Goal: Task Accomplishment & Management: Manage account settings

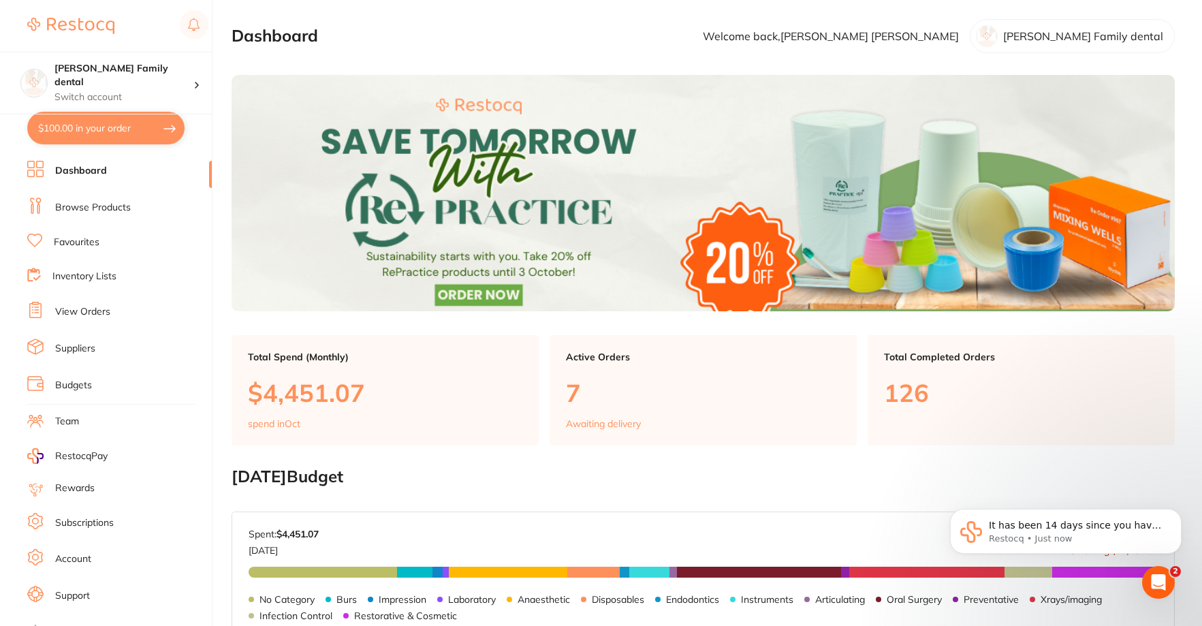
click at [86, 304] on li "View Orders" at bounding box center [119, 312] width 185 height 20
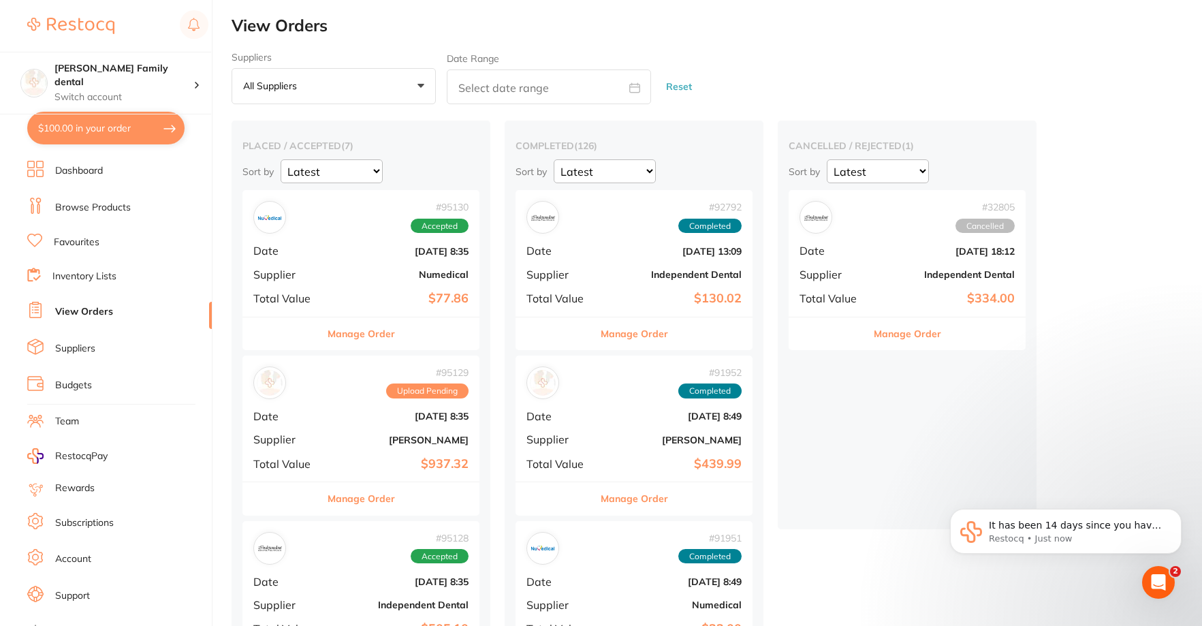
click at [393, 335] on button "Manage Order" at bounding box center [361, 333] width 67 height 33
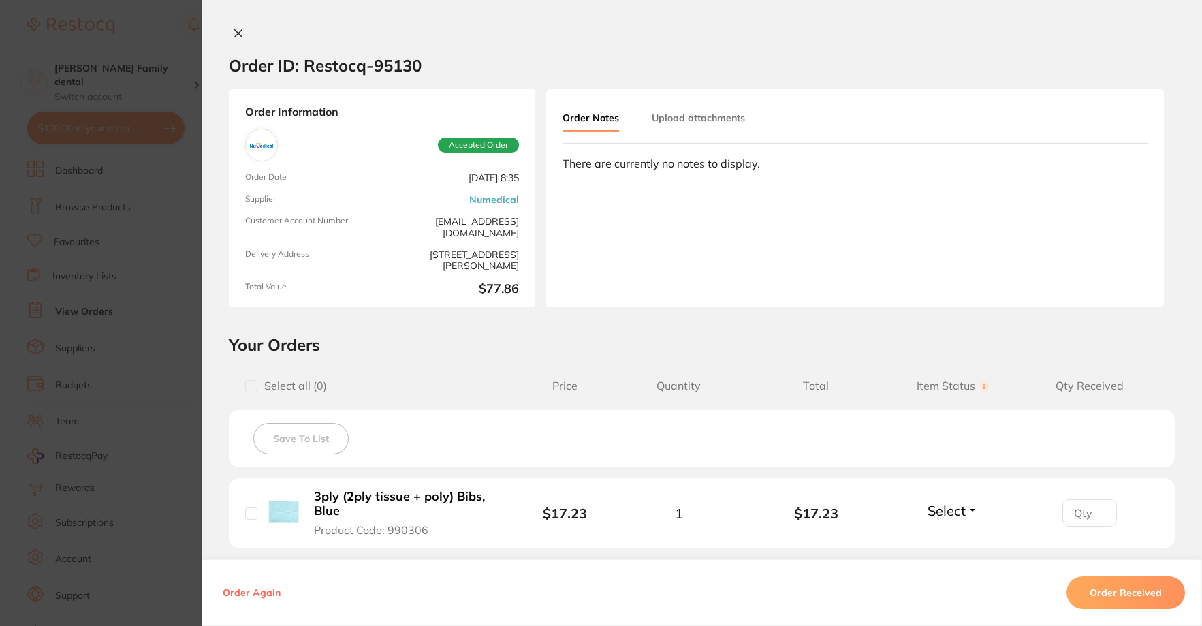
click at [229, 37] on button at bounding box center [238, 34] width 19 height 14
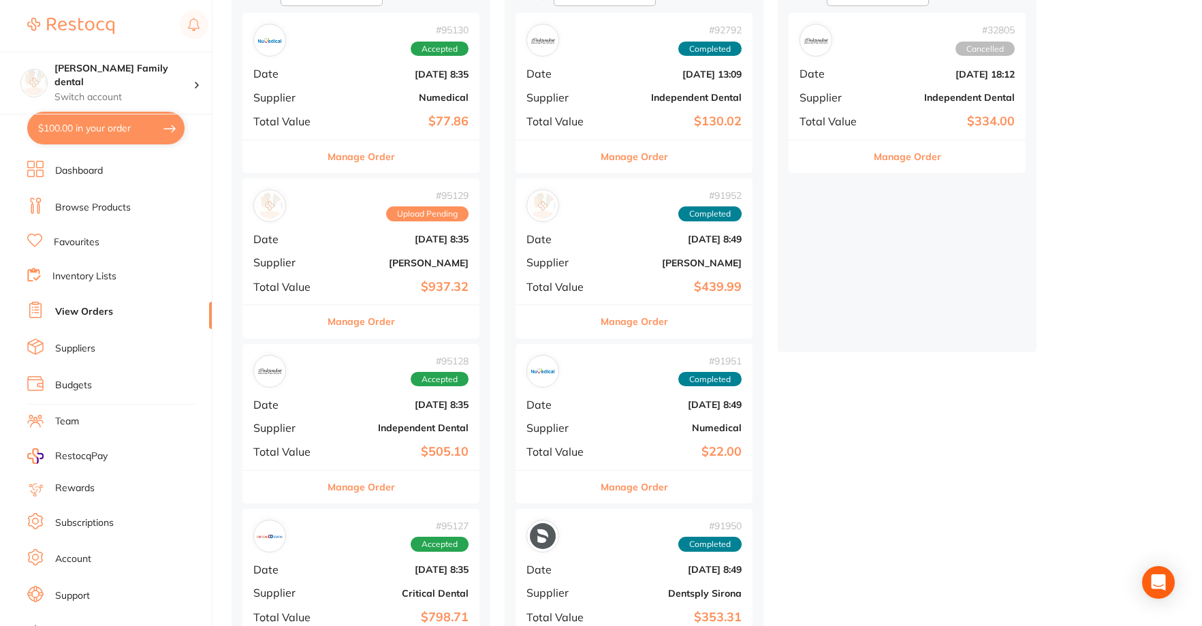
scroll to position [204, 0]
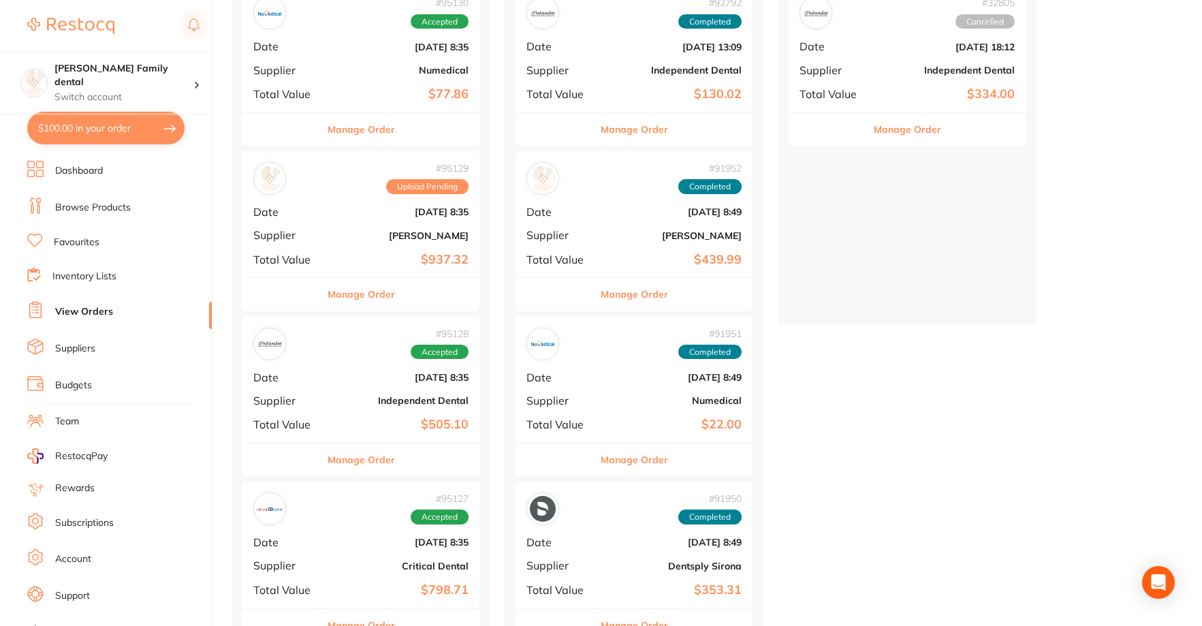
click at [348, 284] on button "Manage Order" at bounding box center [361, 294] width 67 height 33
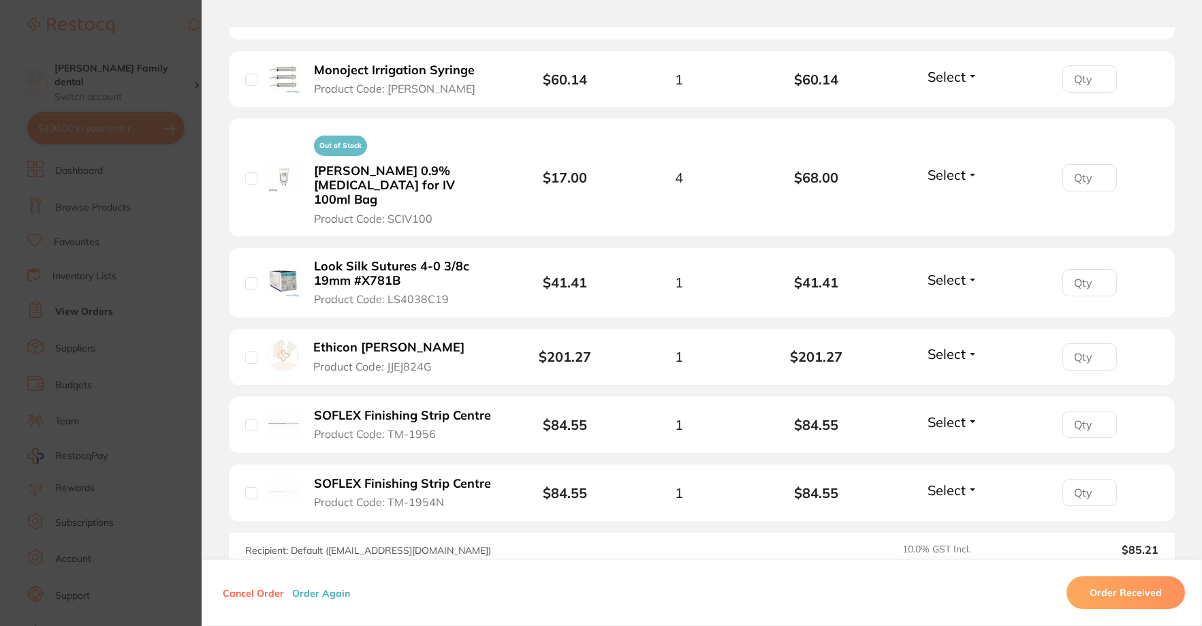
scroll to position [885, 0]
click at [938, 272] on span "Select" at bounding box center [946, 280] width 38 height 17
click at [950, 305] on span "Received" at bounding box center [953, 310] width 35 height 10
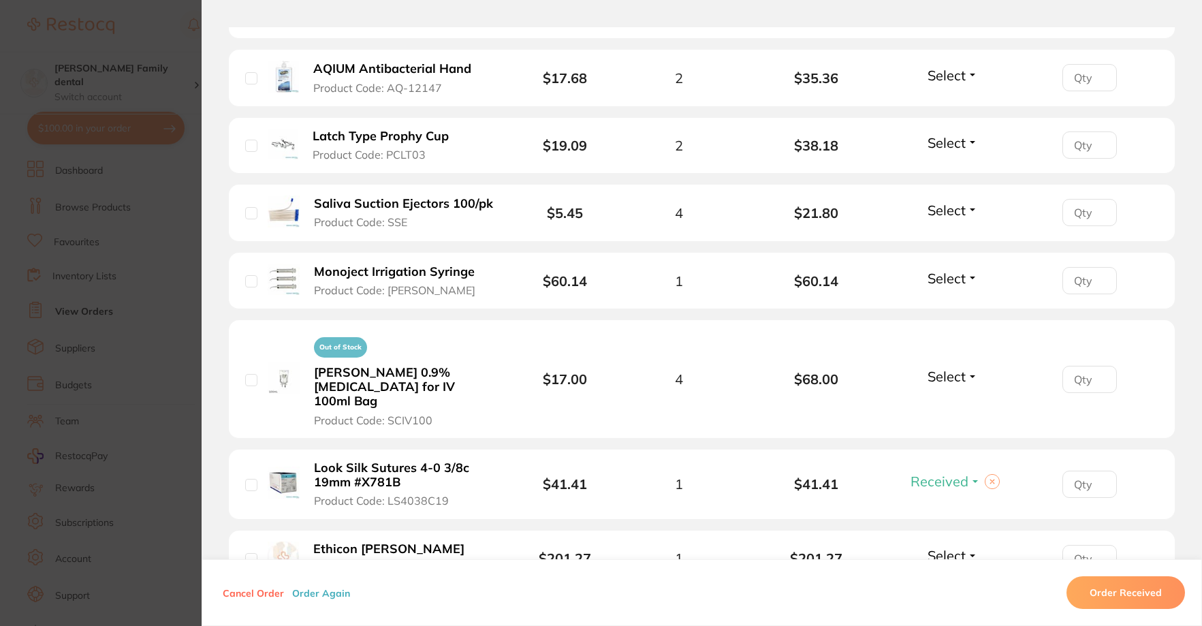
scroll to position [681, 0]
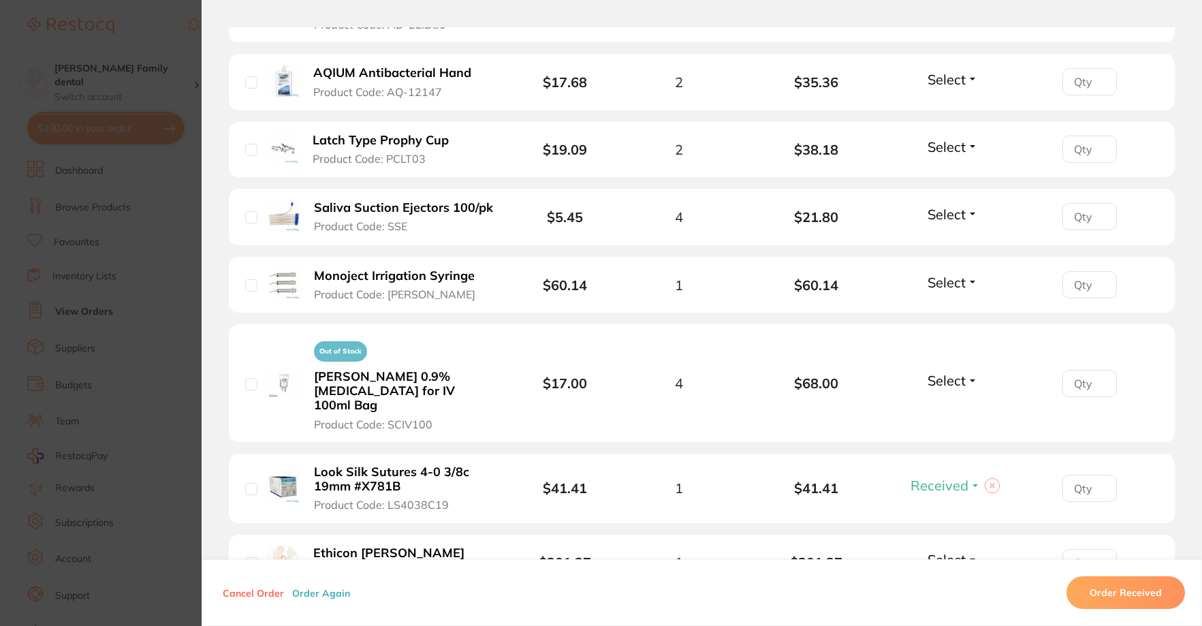
click at [177, 27] on section "Order ID: Restocq- 95129 Order Information 1 Received Upload Pending Order Date…" at bounding box center [601, 313] width 1202 height 626
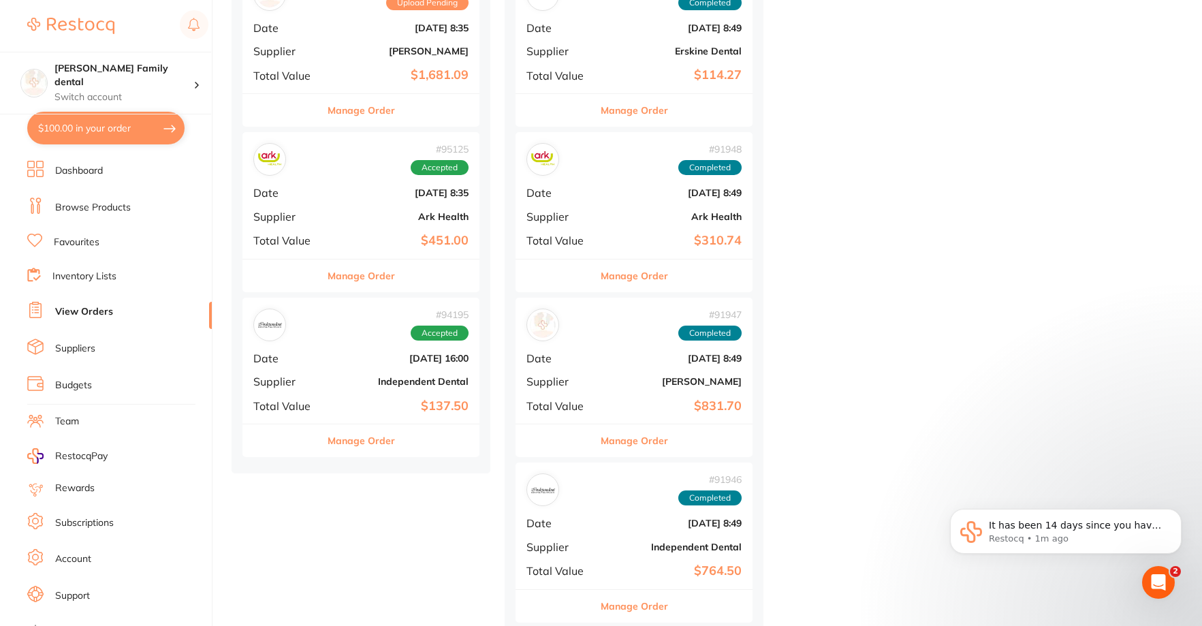
scroll to position [885, 0]
drag, startPoint x: 375, startPoint y: 279, endPoint x: 349, endPoint y: 281, distance: 26.0
click at [375, 279] on button "Manage Order" at bounding box center [361, 274] width 67 height 33
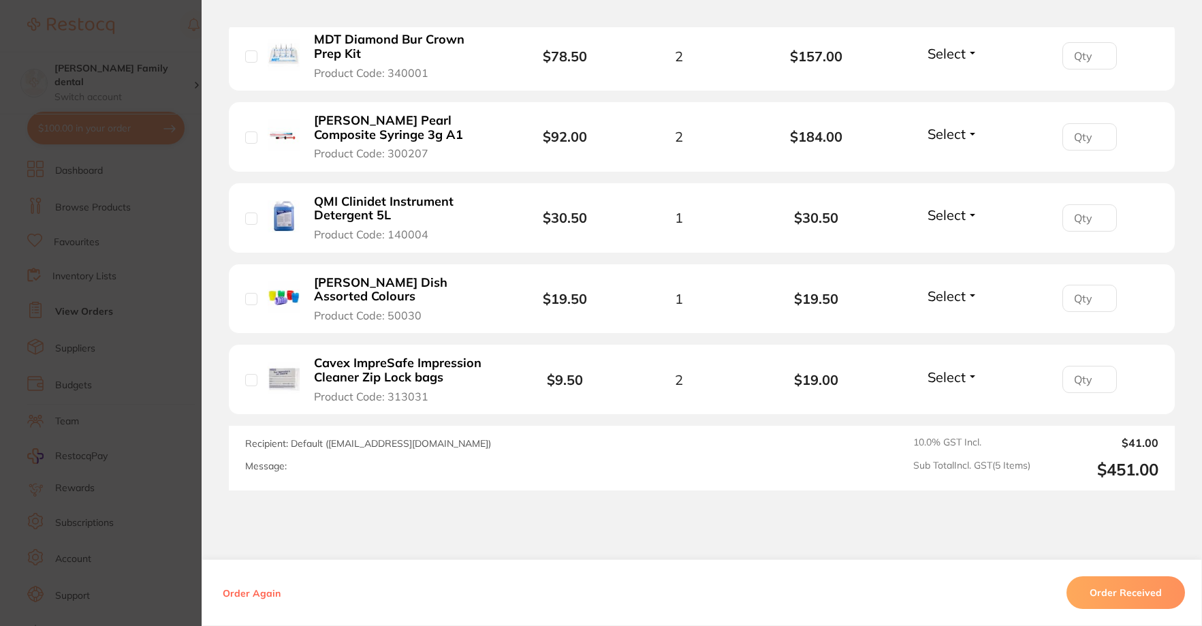
scroll to position [477, 0]
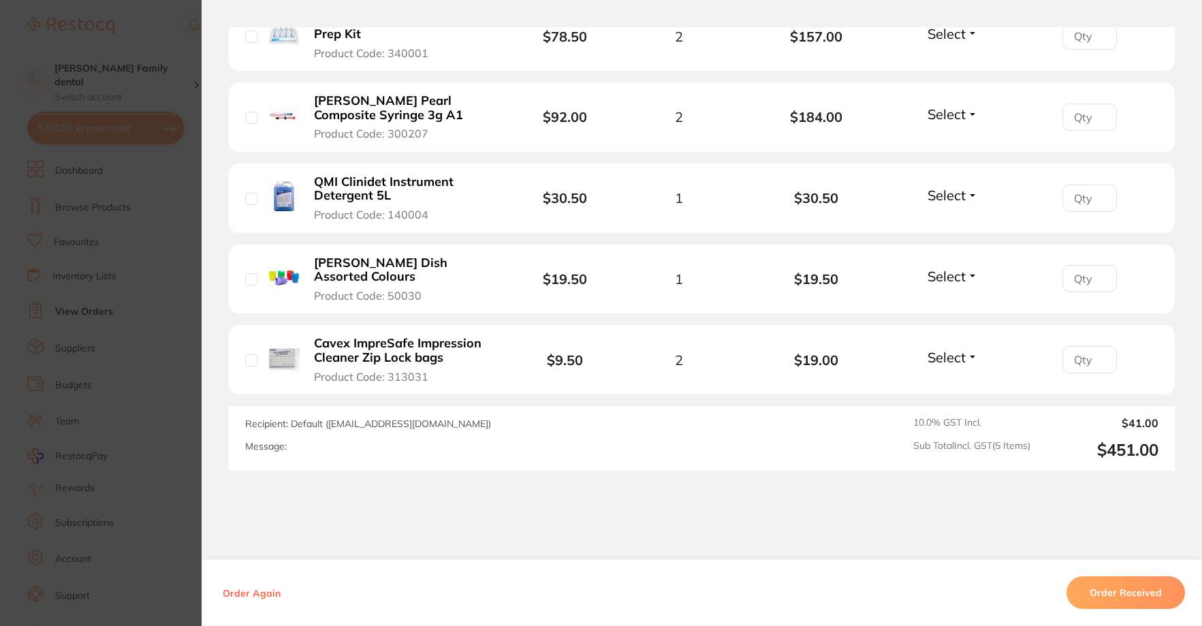
click at [962, 278] on span "Select" at bounding box center [946, 276] width 38 height 17
click at [944, 298] on button "Received" at bounding box center [953, 306] width 35 height 21
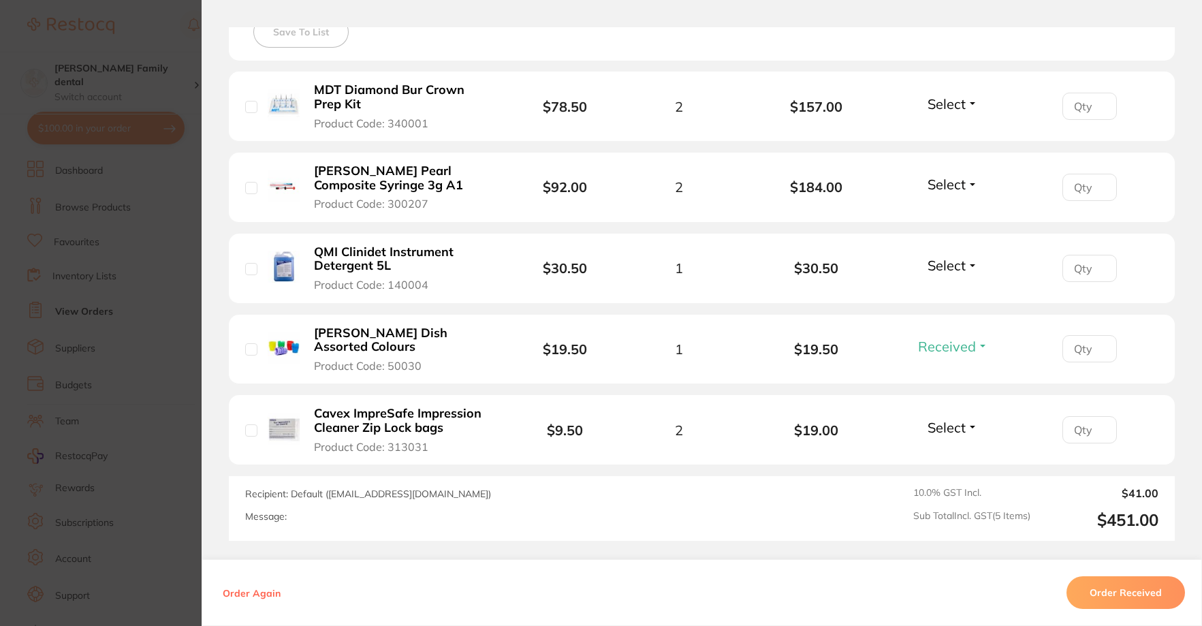
scroll to position [340, 0]
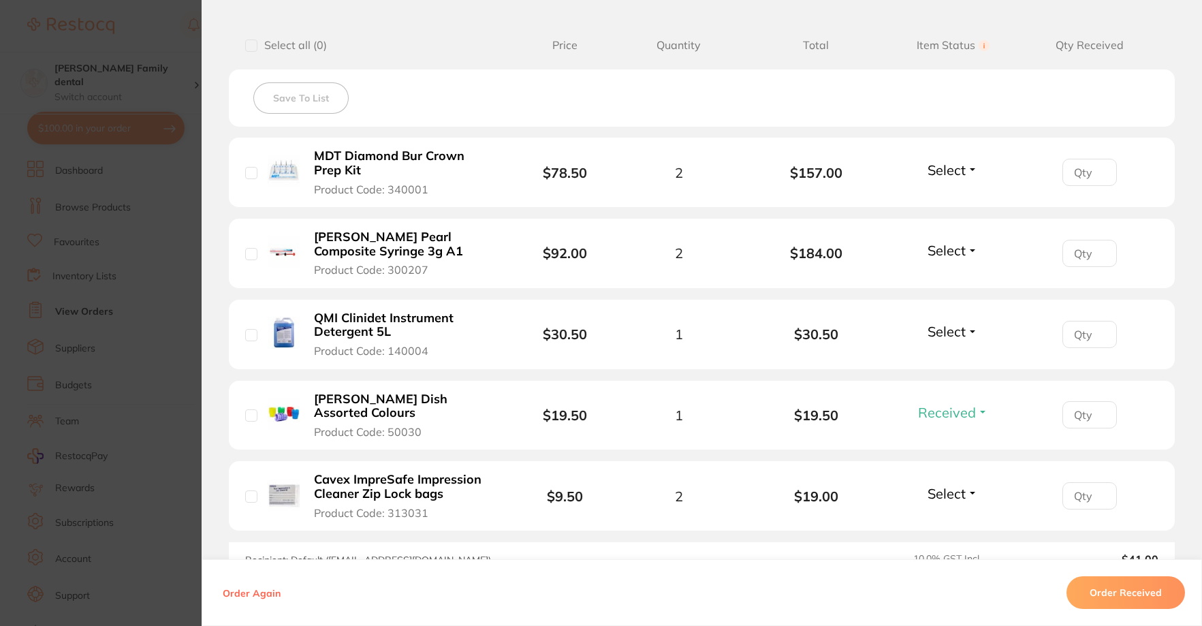
click at [951, 178] on span "Select" at bounding box center [946, 169] width 38 height 17
click at [950, 194] on span "Received" at bounding box center [953, 199] width 35 height 10
click at [951, 245] on span "Select" at bounding box center [946, 250] width 38 height 17
click at [950, 277] on span "Received" at bounding box center [953, 279] width 35 height 10
click at [949, 329] on span "Select" at bounding box center [946, 331] width 38 height 17
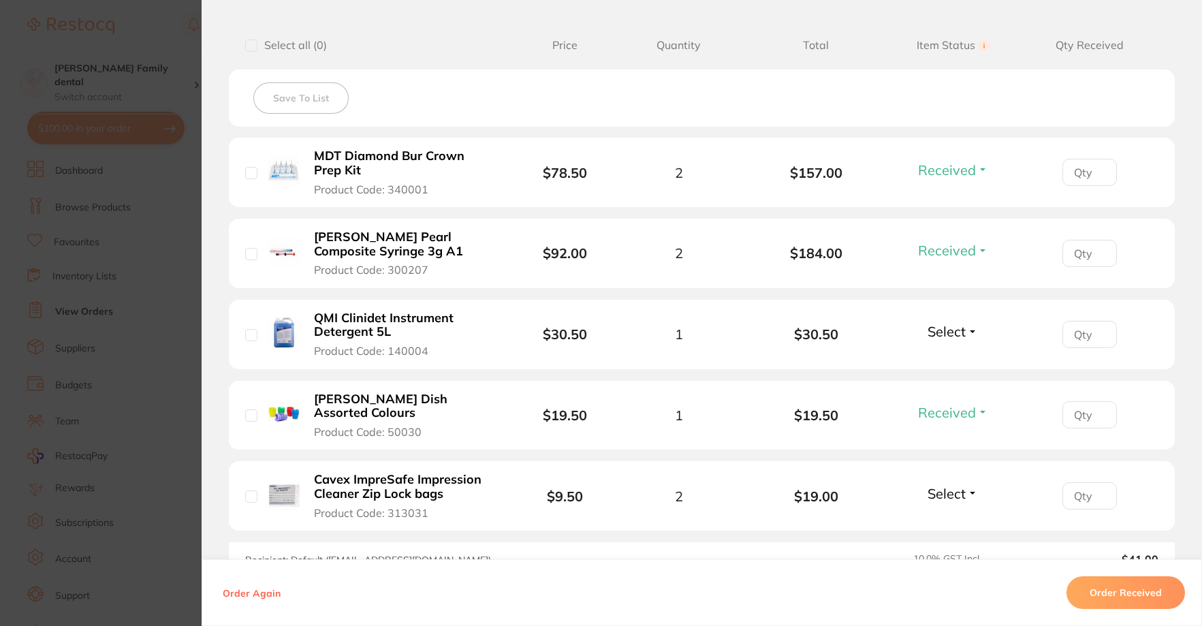
click at [940, 358] on li "QMI Clinidet Instrument Detergent 5L Product Code: 140004 $30.50 1 $30.50 Selec…" at bounding box center [702, 335] width 946 height 70
click at [957, 335] on span "Select" at bounding box center [946, 331] width 38 height 17
click at [949, 366] on span "Received" at bounding box center [953, 360] width 35 height 10
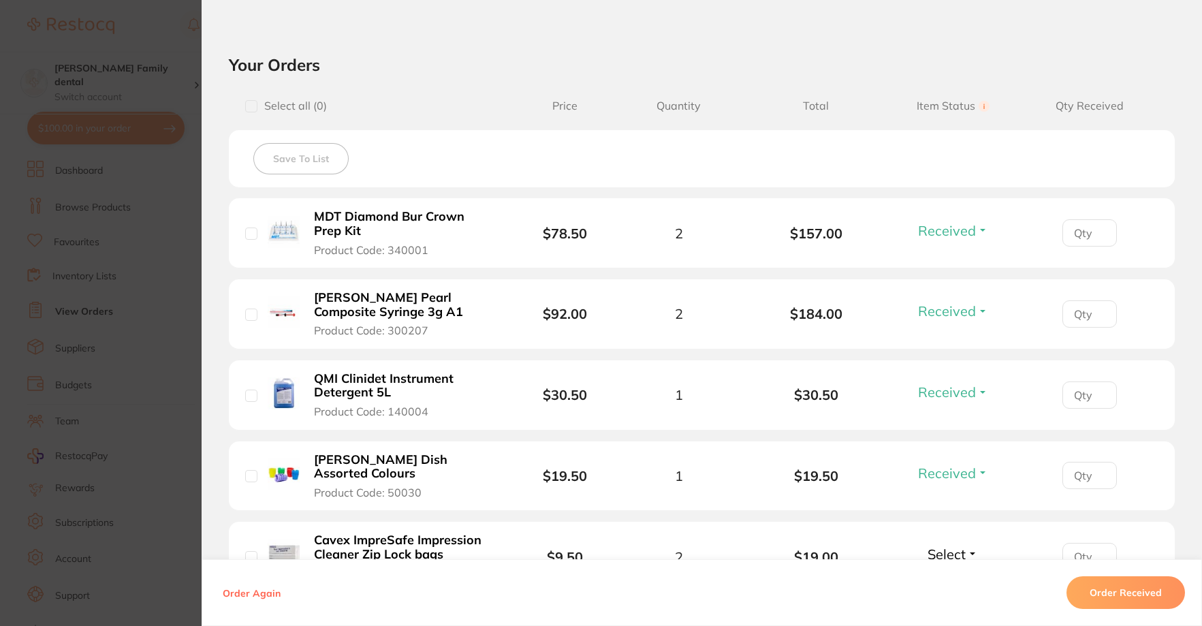
scroll to position [272, 0]
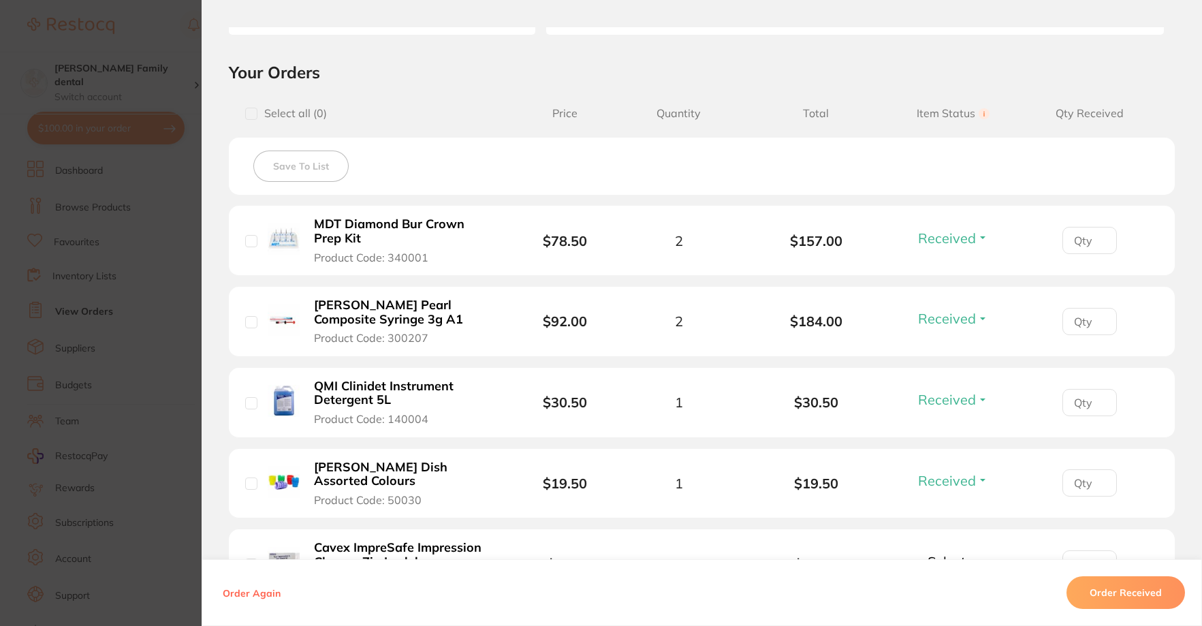
click at [193, 22] on section "Order ID: Restocq- 95125 Order Information 4 Received Accepted Order Order Date…" at bounding box center [601, 313] width 1202 height 626
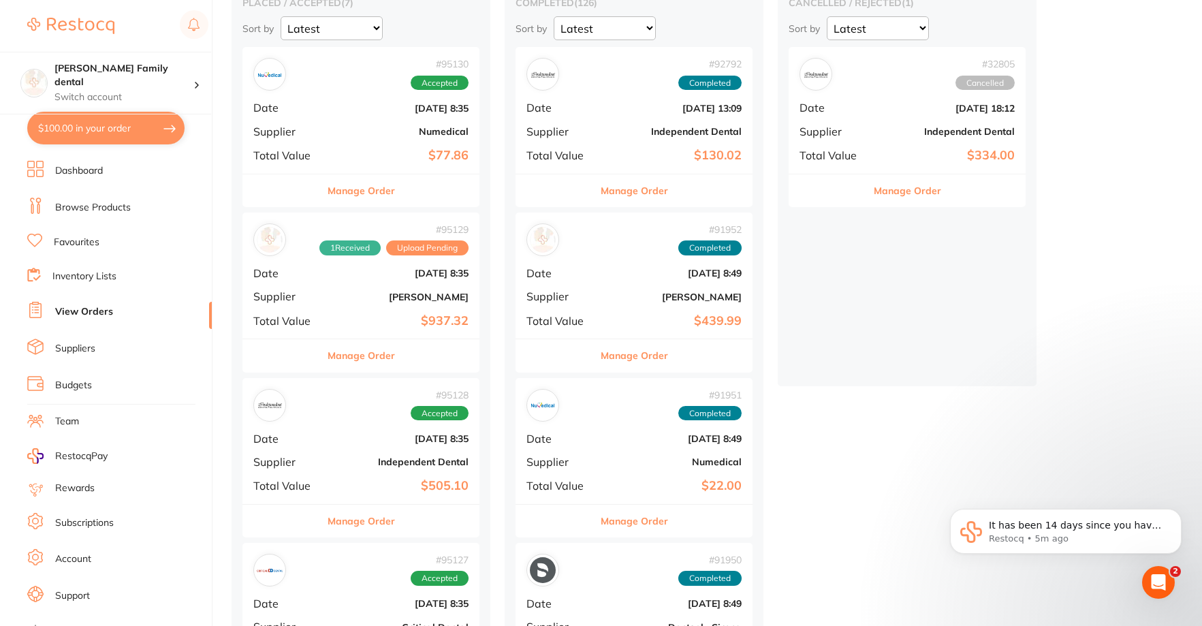
scroll to position [68, 0]
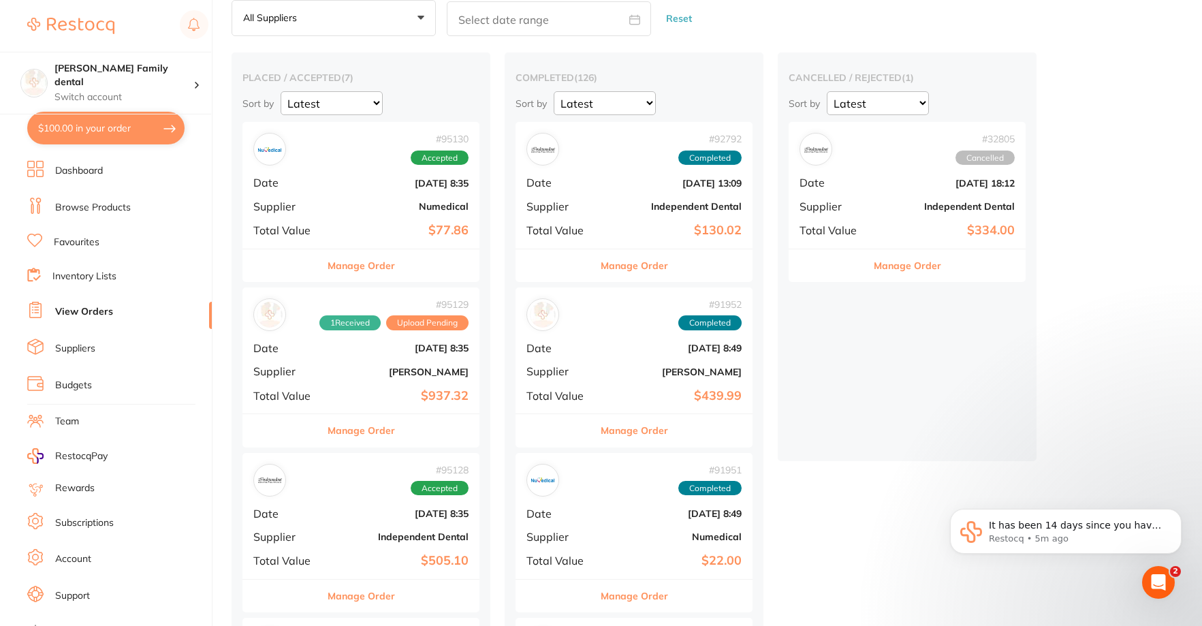
click at [347, 436] on button "Manage Order" at bounding box center [361, 430] width 67 height 33
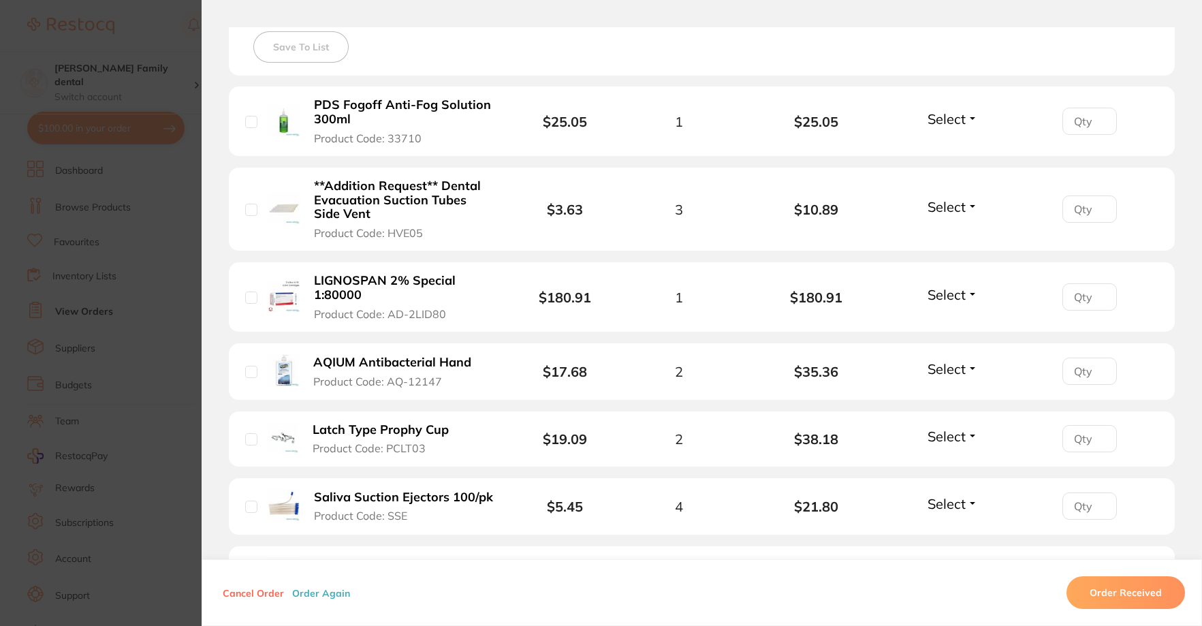
scroll to position [409, 0]
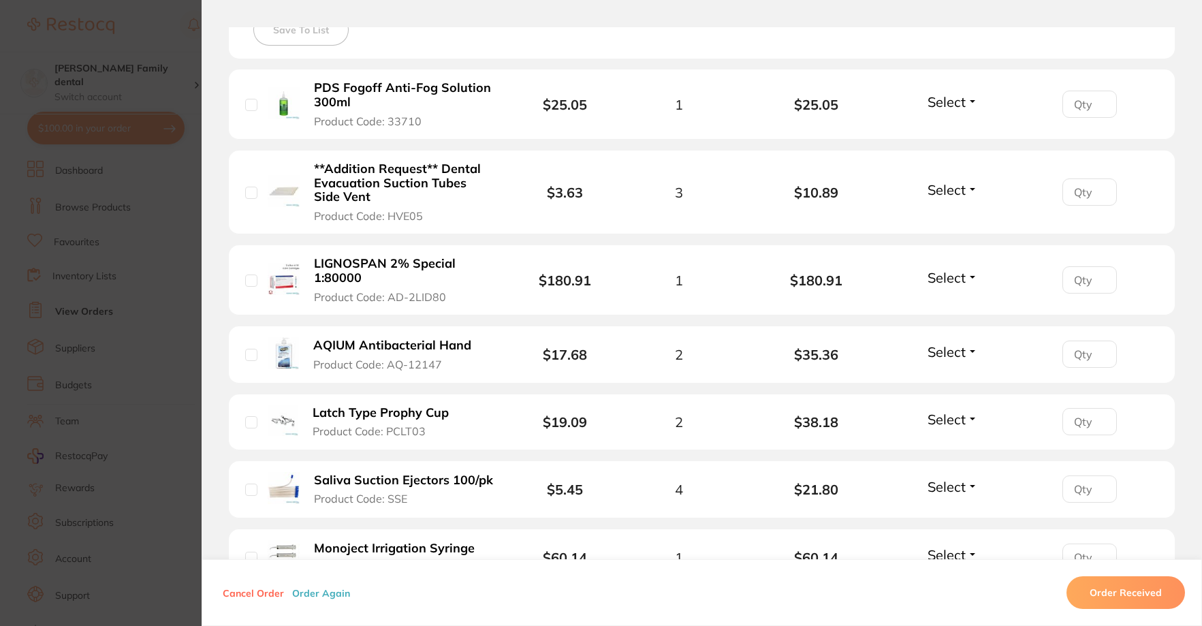
click at [945, 183] on span "Select" at bounding box center [946, 189] width 38 height 17
click at [947, 219] on span "Received" at bounding box center [953, 219] width 35 height 10
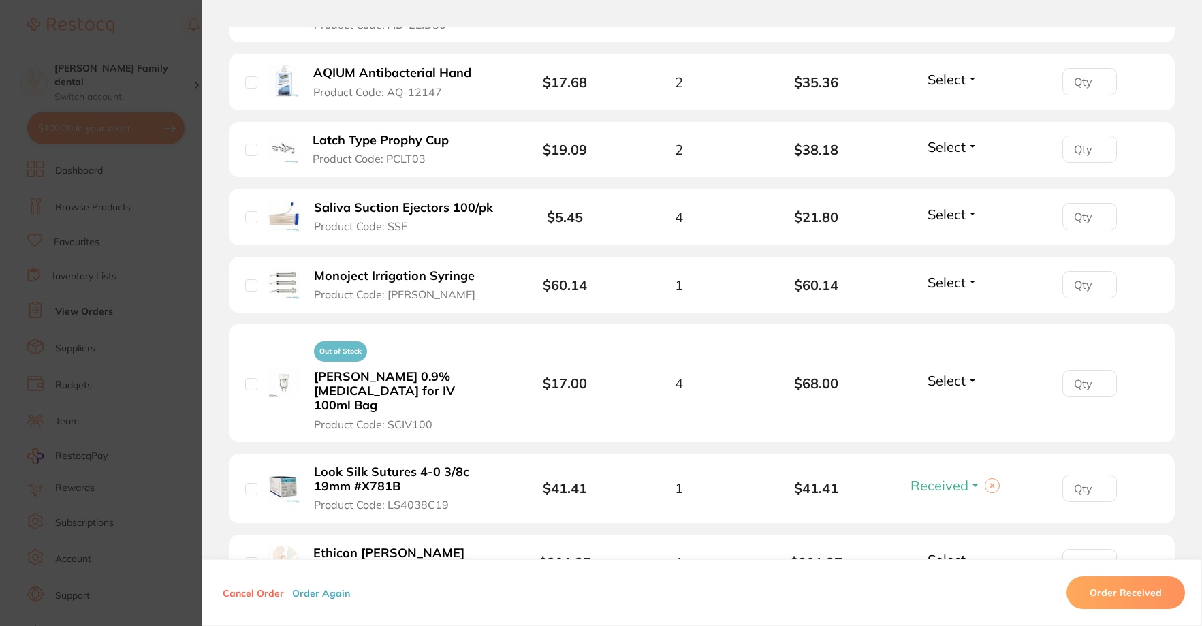
scroll to position [749, 0]
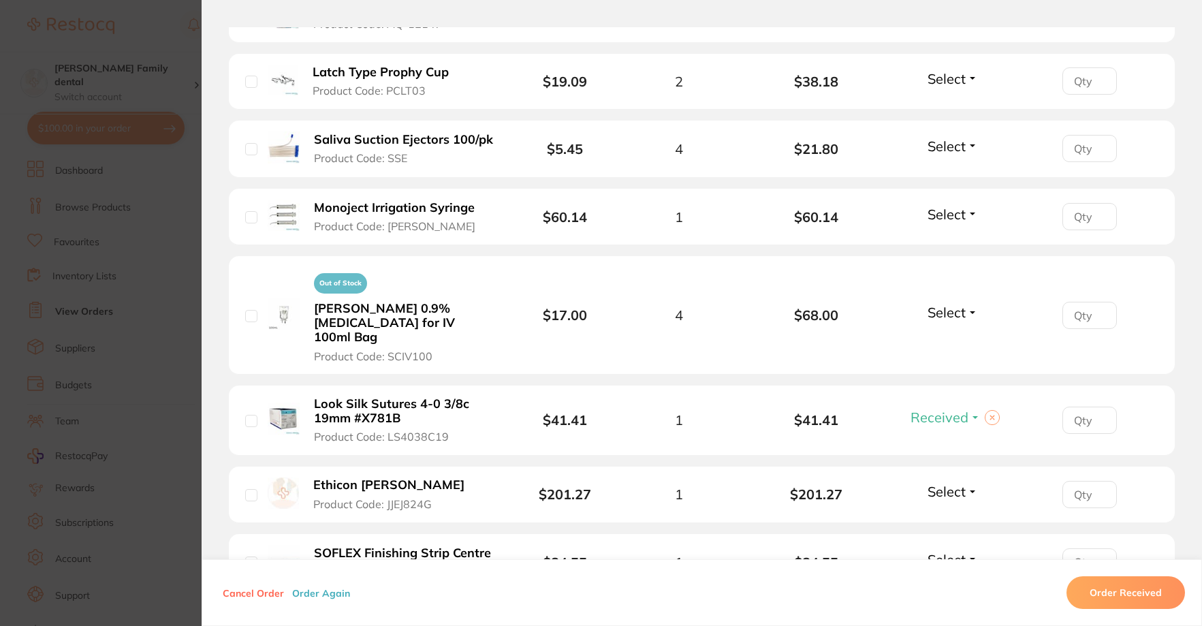
click at [965, 309] on button "Select" at bounding box center [952, 312] width 59 height 17
drag, startPoint x: 949, startPoint y: 332, endPoint x: 803, endPoint y: 313, distance: 147.6
click at [949, 300] on span "Received" at bounding box center [953, 300] width 35 height 0
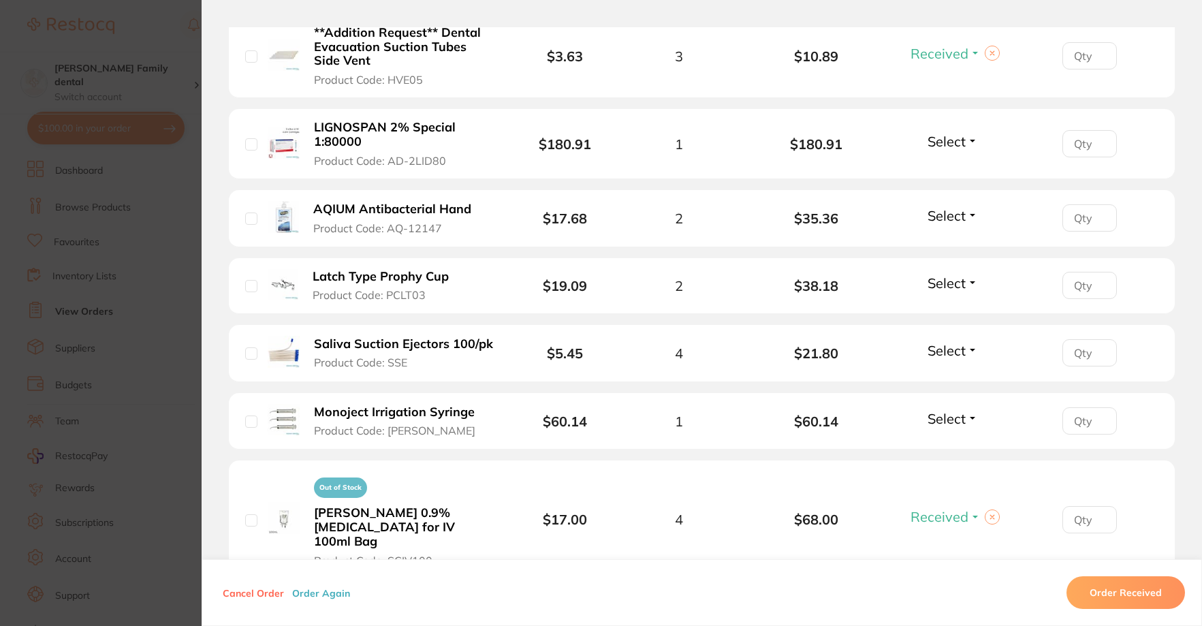
scroll to position [272, 0]
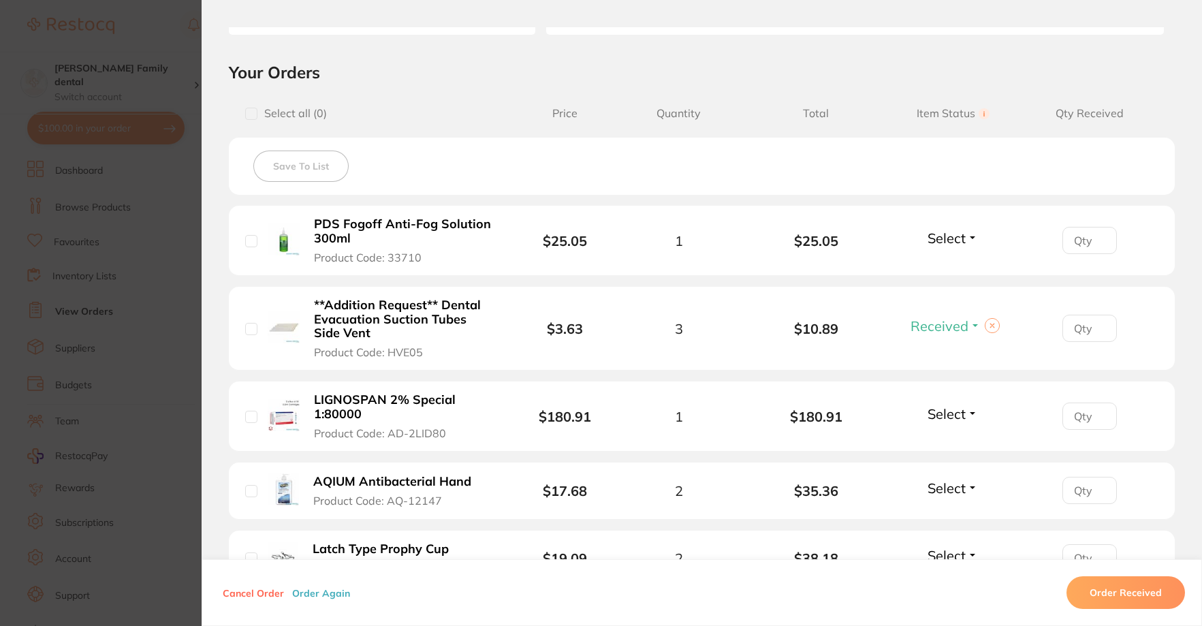
click at [943, 237] on span "Select" at bounding box center [946, 237] width 38 height 17
click at [952, 265] on span "Received" at bounding box center [953, 267] width 35 height 10
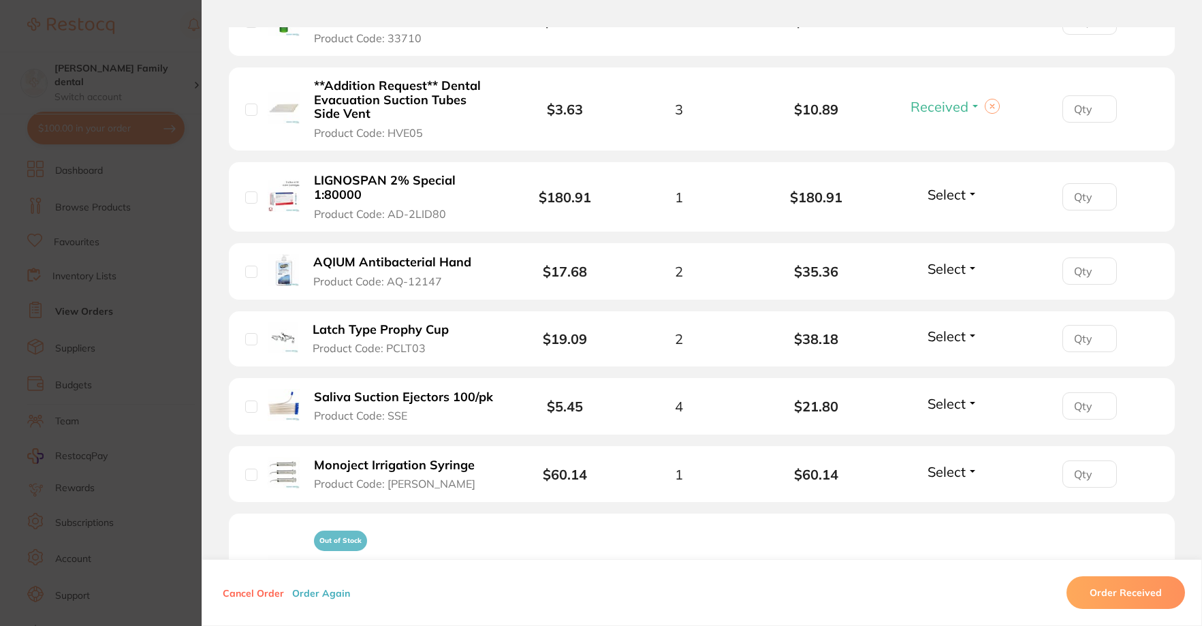
scroll to position [545, 0]
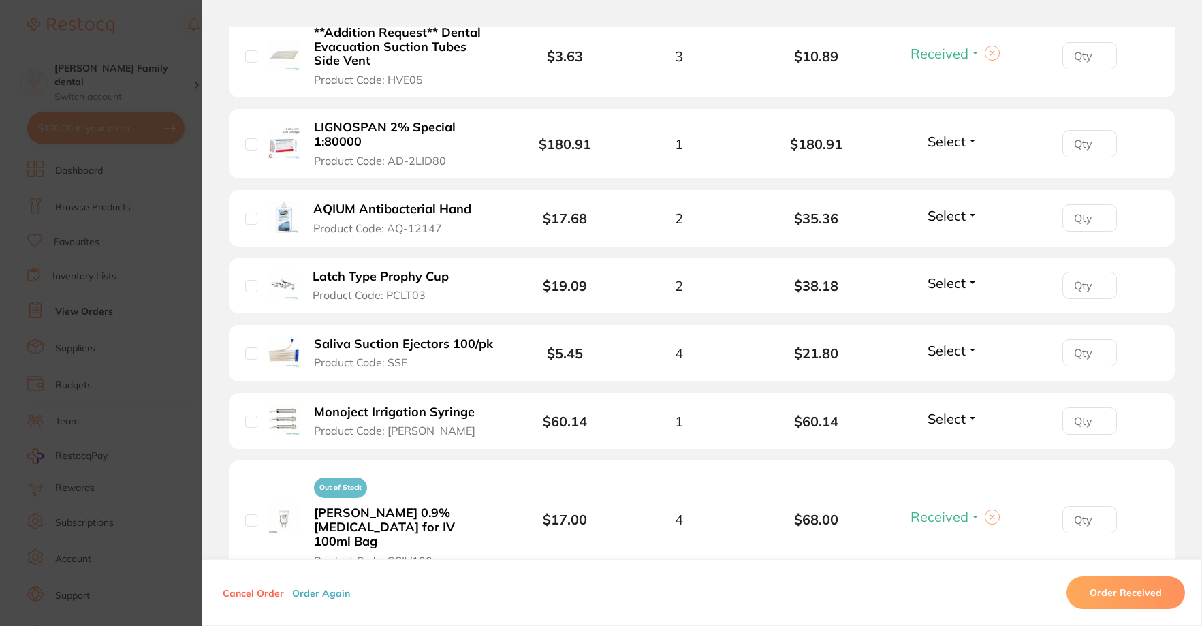
click at [932, 277] on span "Select" at bounding box center [946, 282] width 38 height 17
click at [950, 306] on button "Received" at bounding box center [953, 312] width 35 height 21
click at [939, 352] on span "Select" at bounding box center [946, 350] width 38 height 17
click at [951, 381] on span "Received" at bounding box center [953, 380] width 35 height 10
click at [942, 214] on span "Select" at bounding box center [946, 215] width 38 height 17
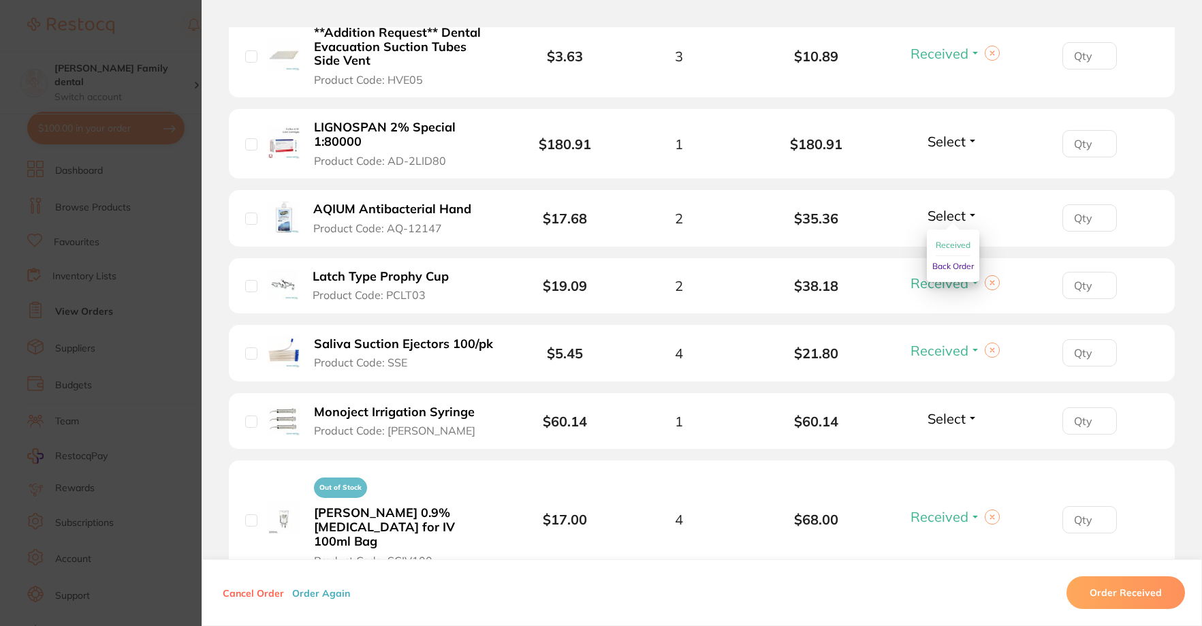
click at [966, 243] on span "Received" at bounding box center [953, 245] width 35 height 10
click at [935, 139] on span "Select" at bounding box center [946, 141] width 38 height 17
click at [943, 164] on button "Received" at bounding box center [953, 171] width 35 height 21
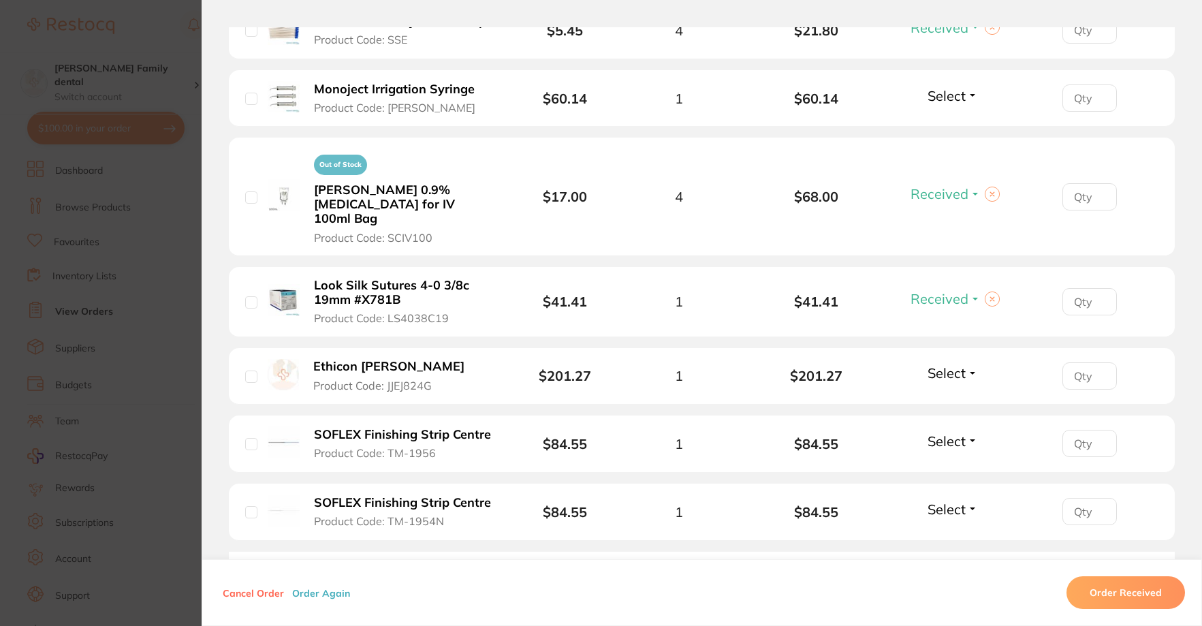
scroll to position [885, 0]
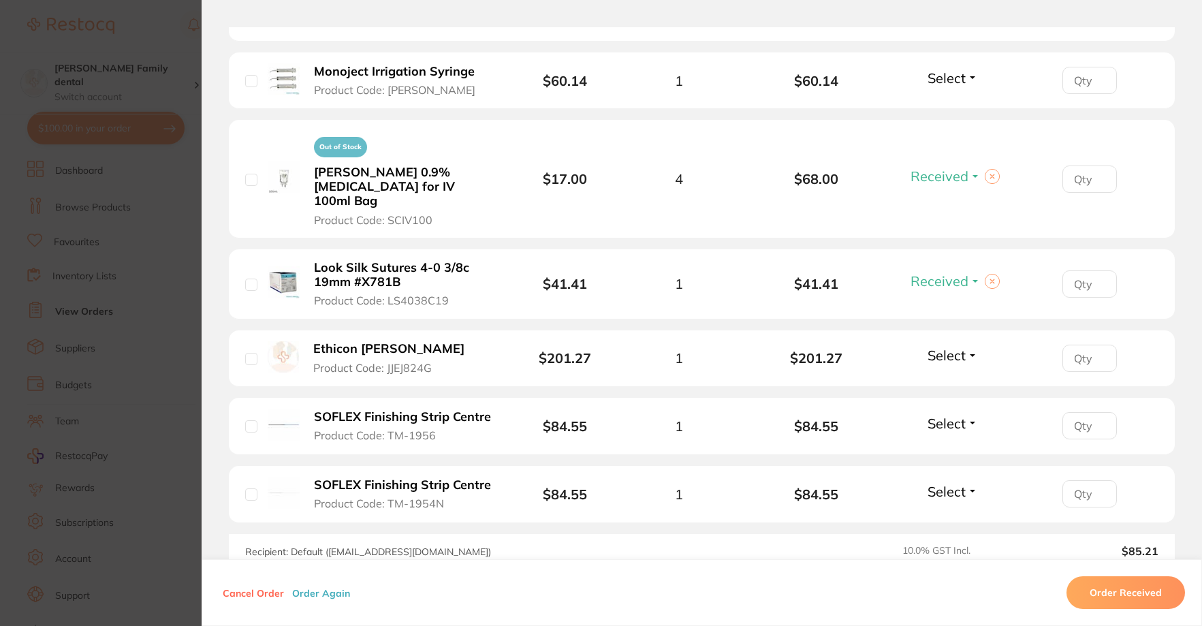
click at [964, 415] on button "Select" at bounding box center [952, 423] width 59 height 17
click at [950, 447] on span "Received" at bounding box center [953, 452] width 35 height 10
click at [945, 483] on span "Select" at bounding box center [946, 491] width 38 height 17
click at [942, 515] on span "Received" at bounding box center [953, 520] width 35 height 10
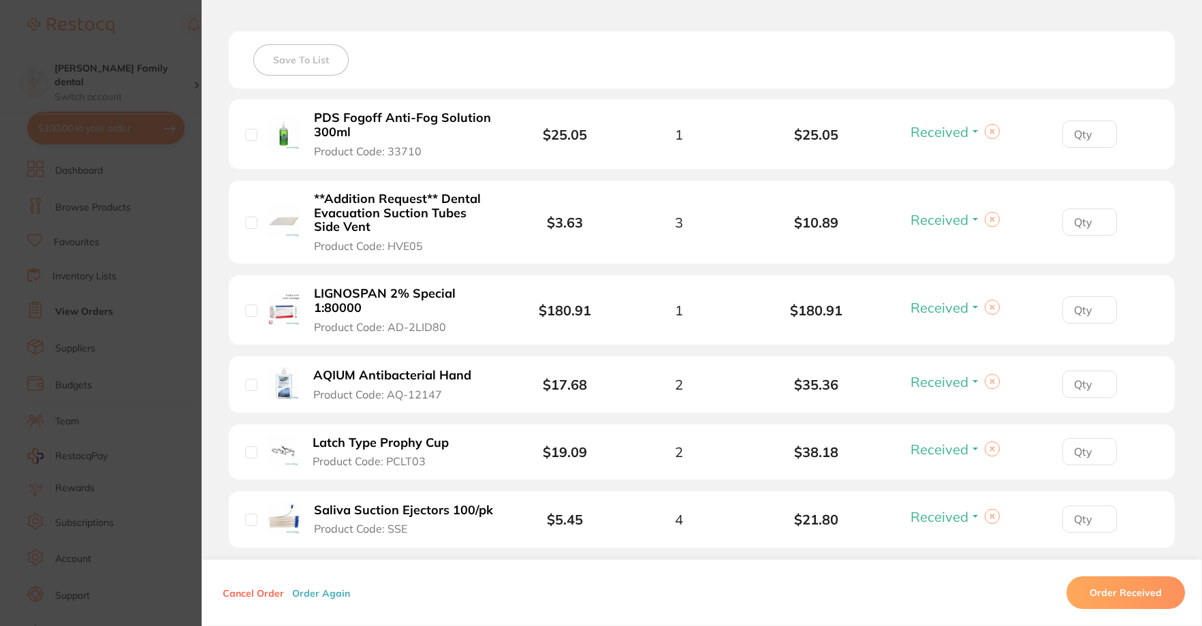
scroll to position [136, 0]
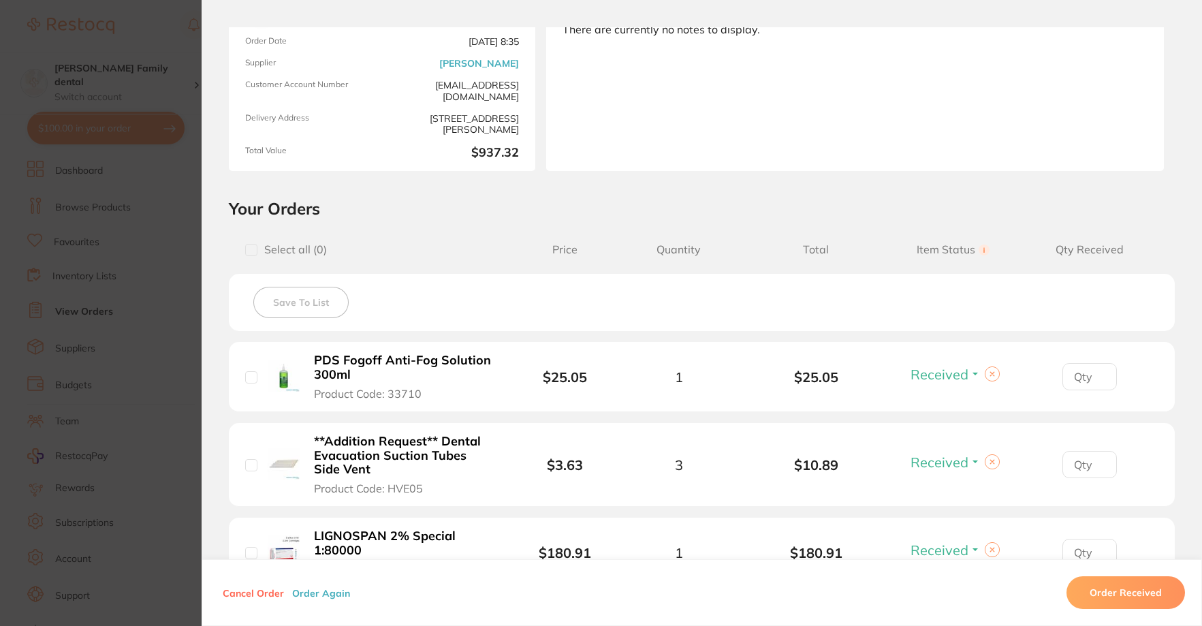
click at [193, 86] on section "Order ID: Restocq- 95129 Order Information 10 Received Upload Pending Order Dat…" at bounding box center [601, 313] width 1202 height 626
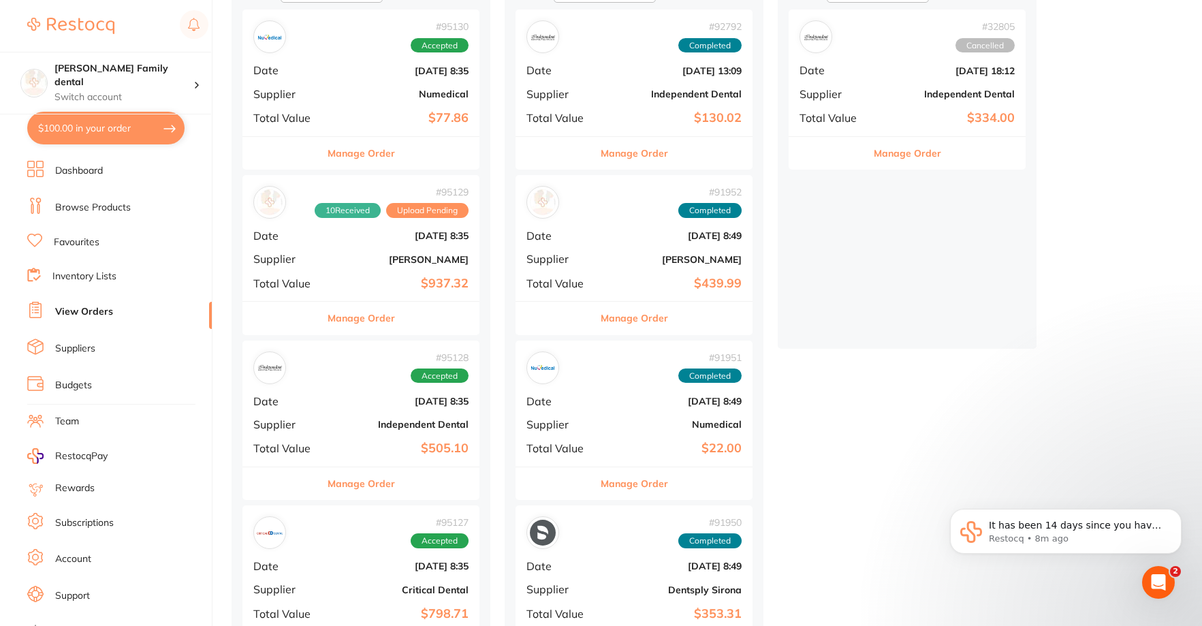
scroll to position [204, 0]
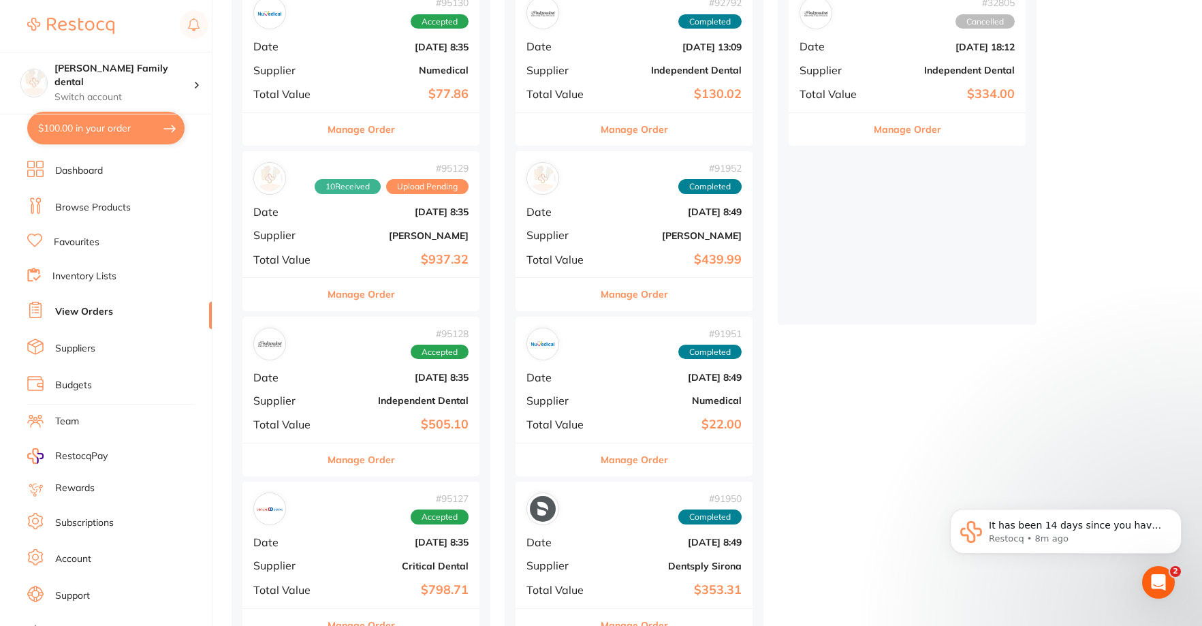
click at [347, 292] on button "Manage Order" at bounding box center [361, 294] width 67 height 33
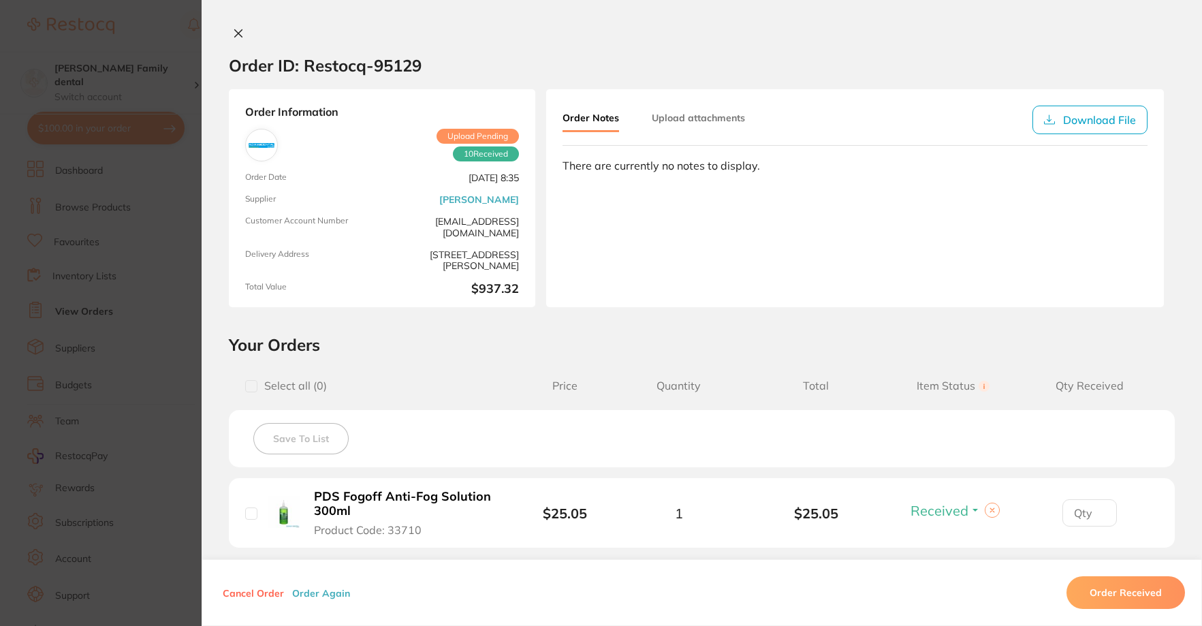
click at [168, 48] on section "Order ID: Restocq- 95129 Order Information 10 Received Upload Pending Order Dat…" at bounding box center [601, 313] width 1202 height 626
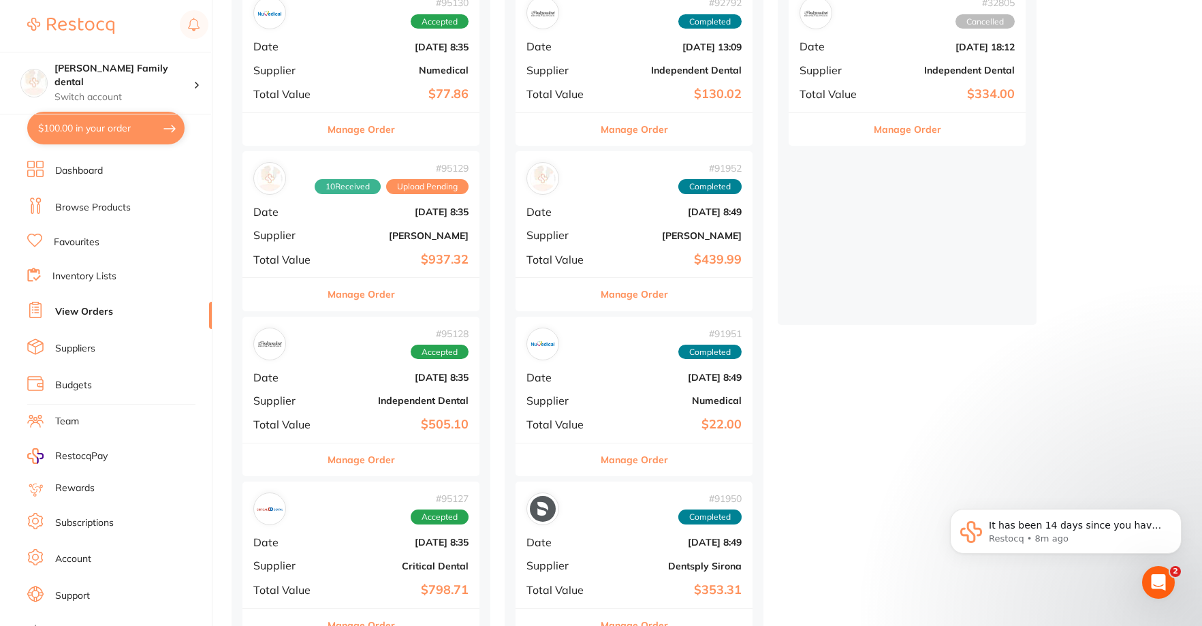
click at [362, 453] on button "Manage Order" at bounding box center [361, 459] width 67 height 33
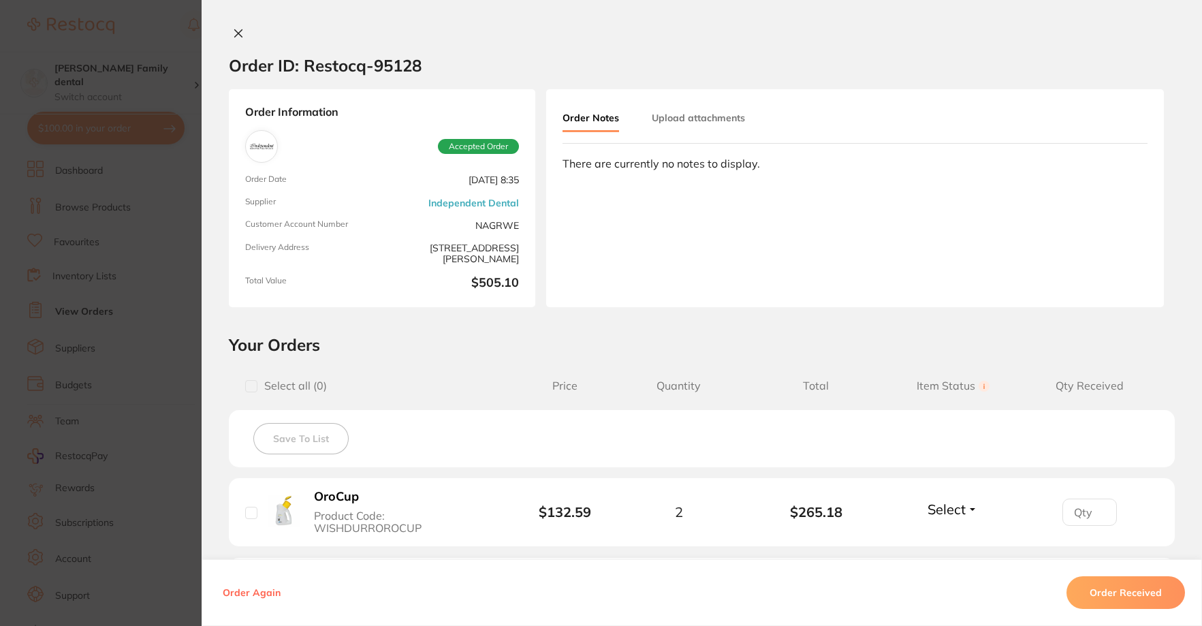
click at [234, 36] on icon at bounding box center [238, 33] width 11 height 11
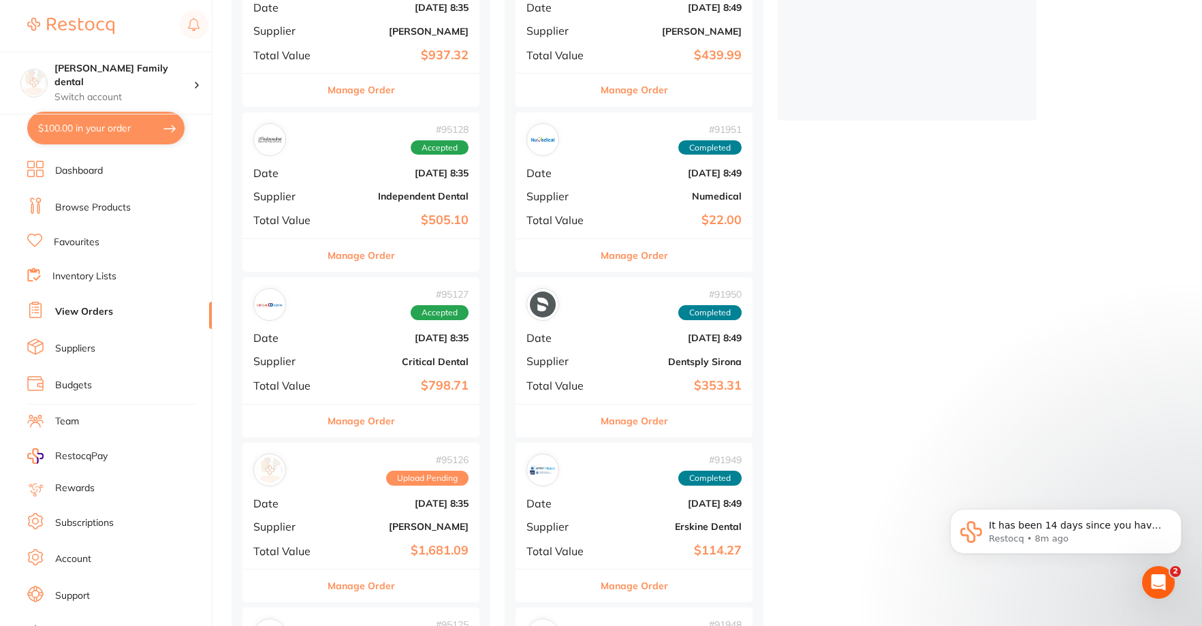
click at [358, 415] on button "Manage Order" at bounding box center [361, 420] width 67 height 33
